Goal: Task Accomplishment & Management: Use online tool/utility

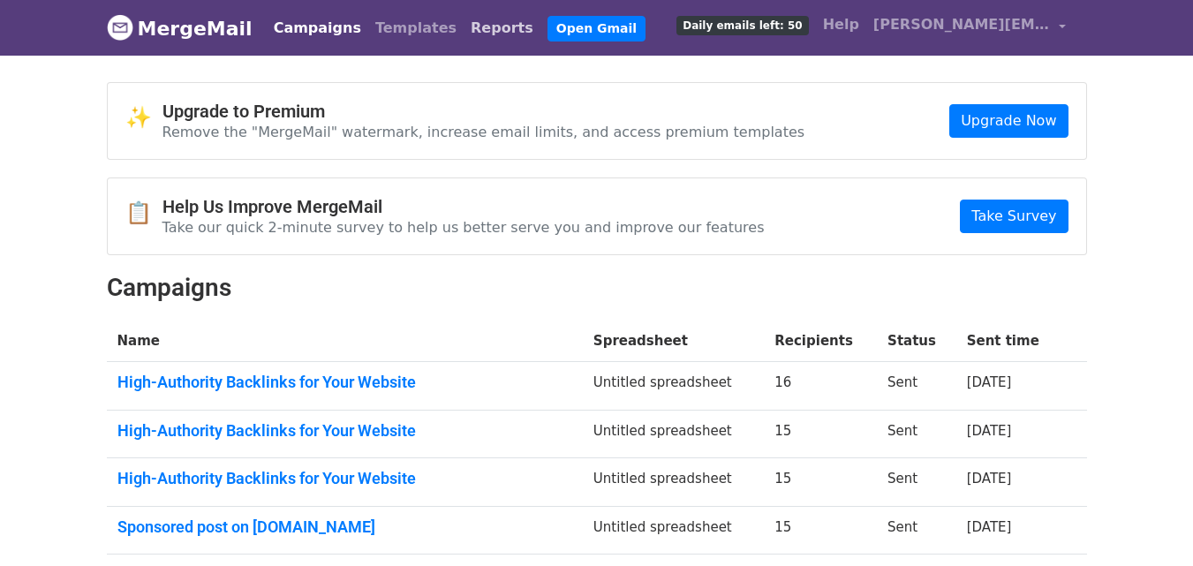
click at [464, 26] on link "Reports" at bounding box center [502, 28] width 77 height 35
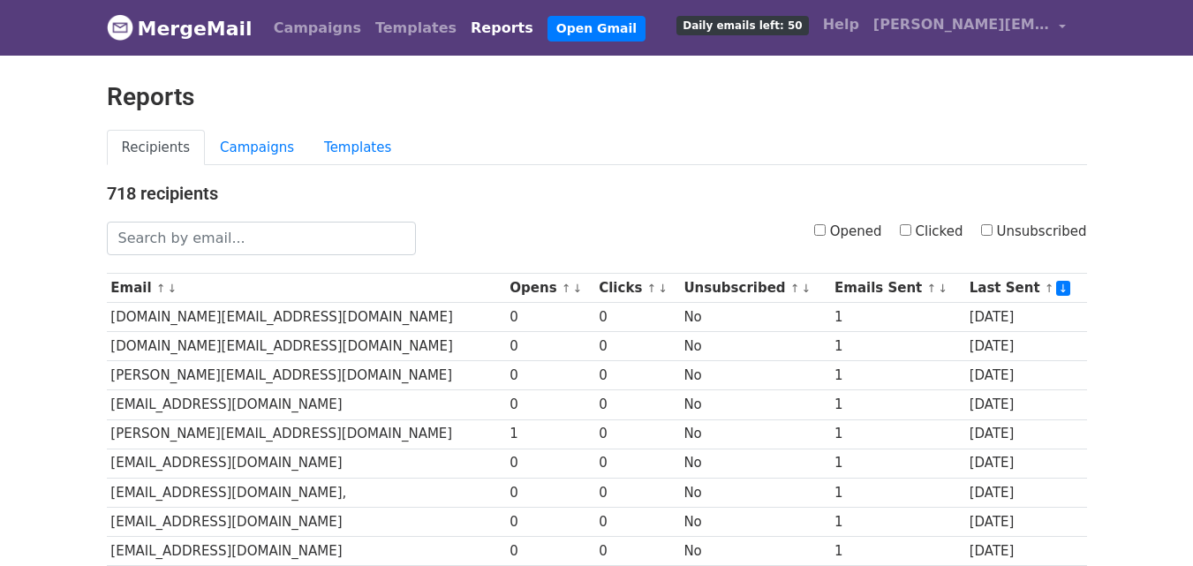
click at [911, 230] on input "Clicked" at bounding box center [905, 229] width 11 height 11
checkbox input "true"
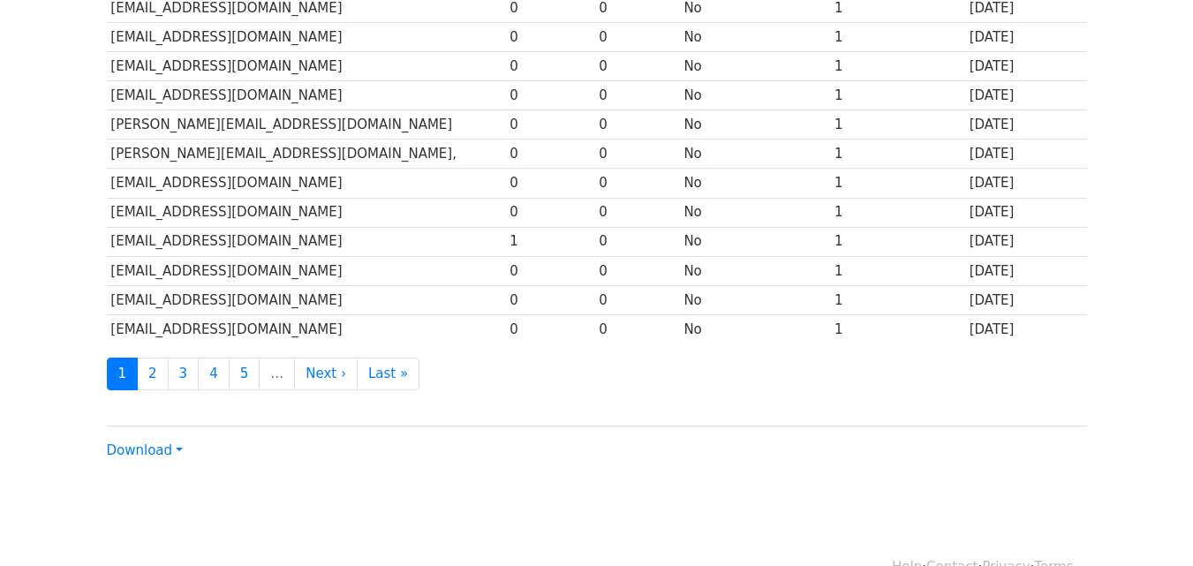
scroll to position [872, 0]
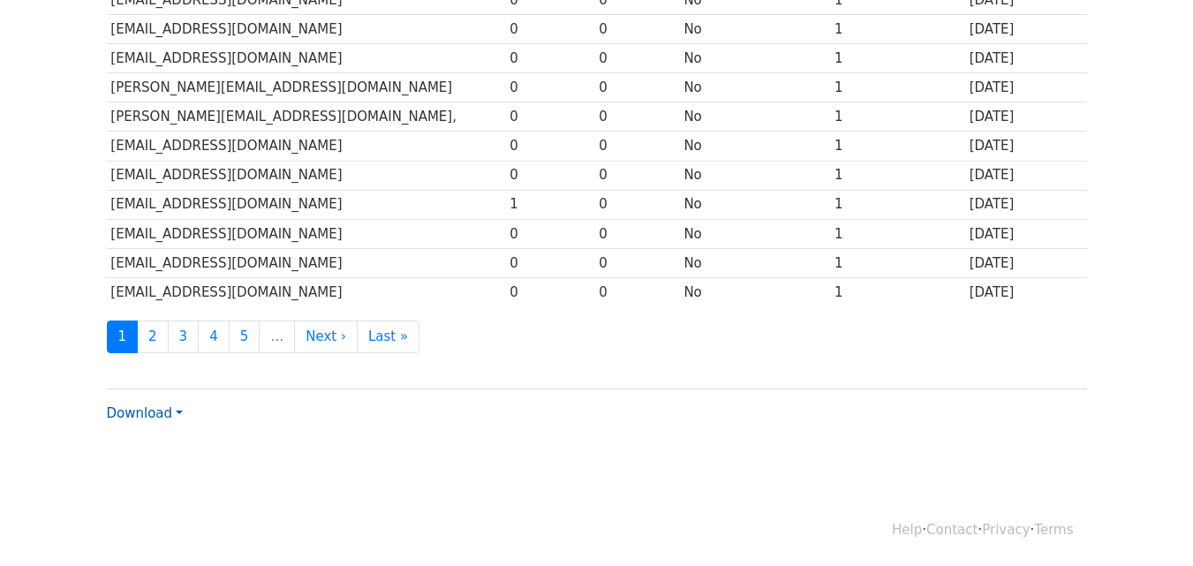
click at [165, 411] on link "Download" at bounding box center [145, 413] width 76 height 16
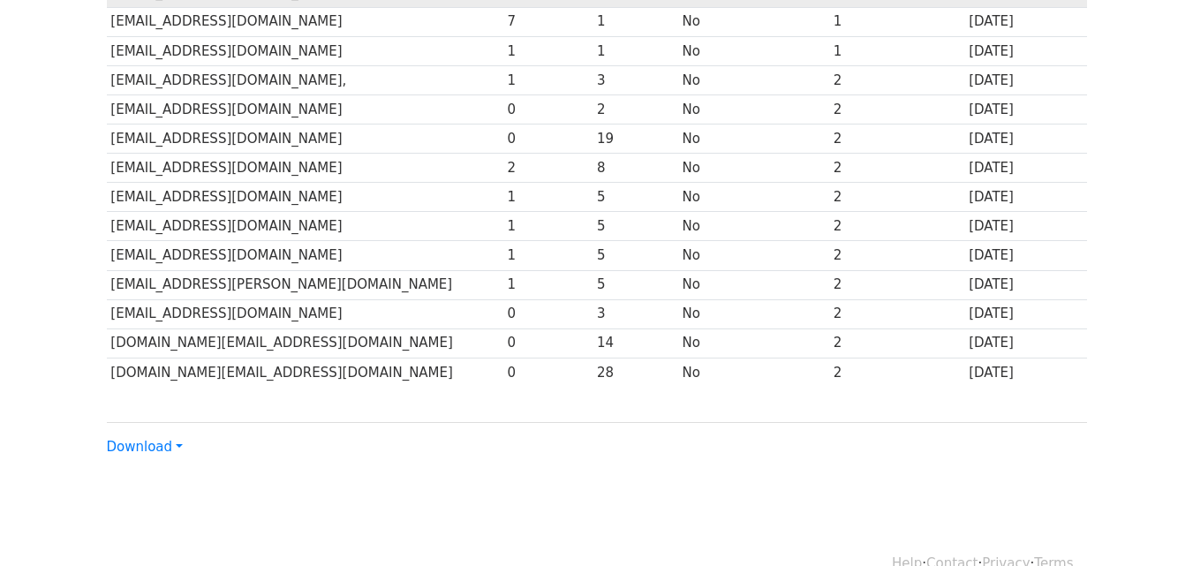
scroll to position [475, 0]
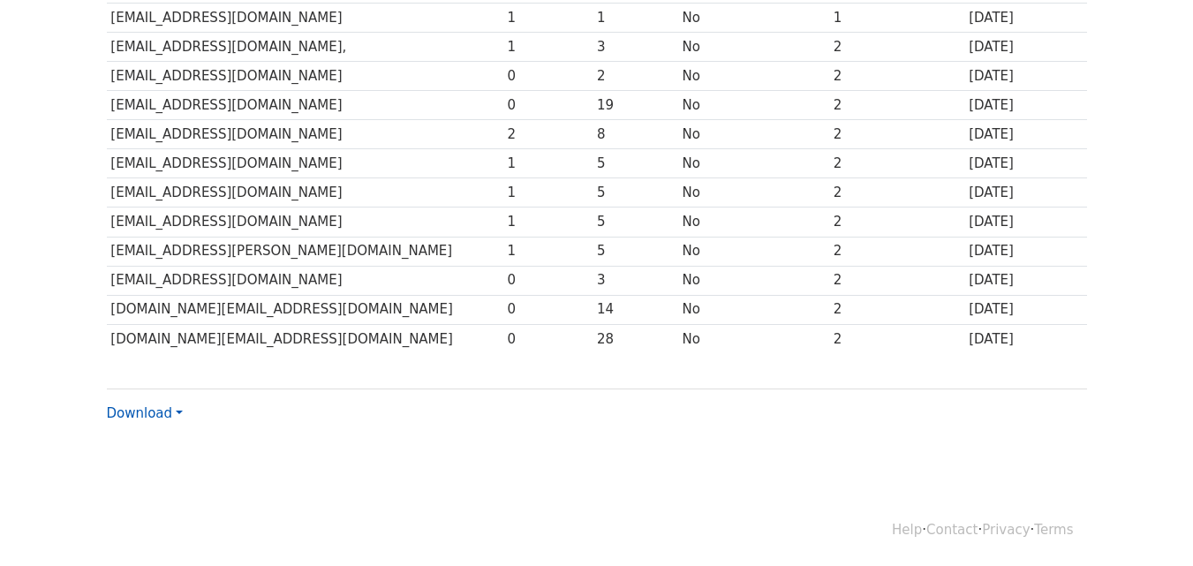
click at [155, 417] on link "Download" at bounding box center [145, 413] width 76 height 16
click at [147, 472] on link "Excel" at bounding box center [178, 475] width 140 height 28
